Goal: Navigation & Orientation: Find specific page/section

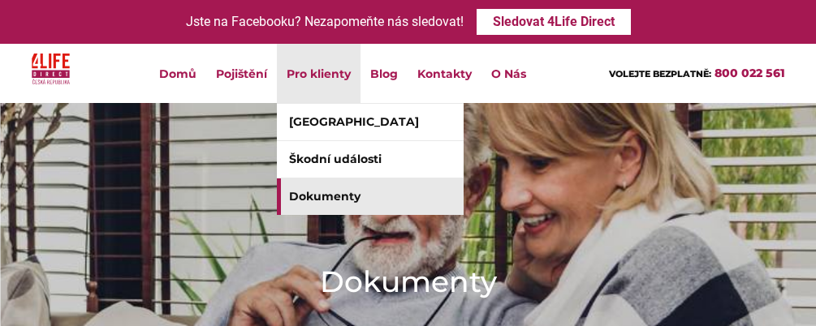
click at [335, 201] on link "Dokumenty" at bounding box center [370, 197] width 187 height 37
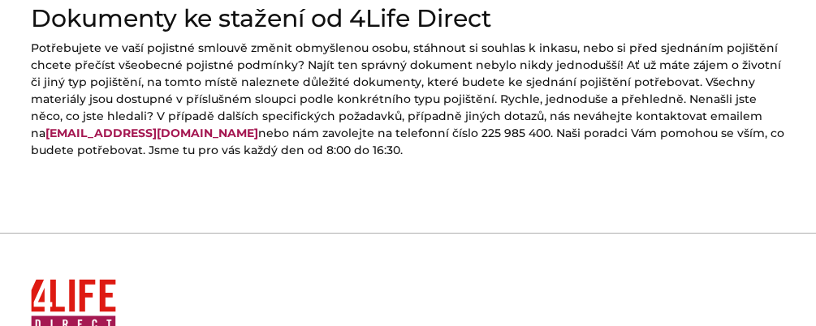
scroll to position [994, 0]
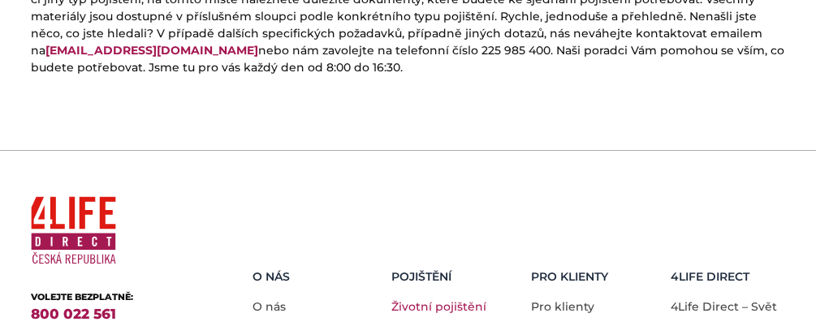
click at [409, 300] on link "Životní pojištění" at bounding box center [438, 307] width 95 height 15
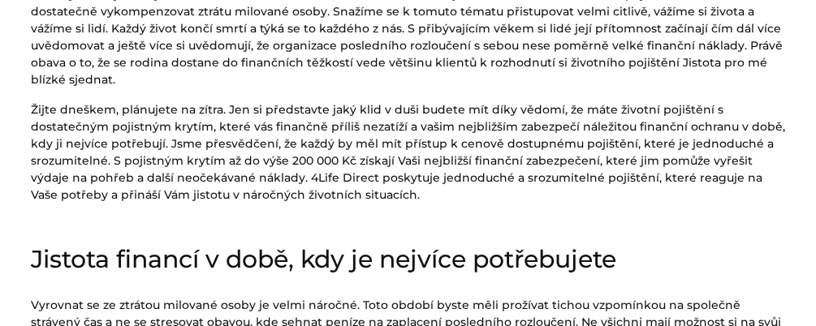
scroll to position [663, 0]
